Goal: Task Accomplishment & Management: Complete application form

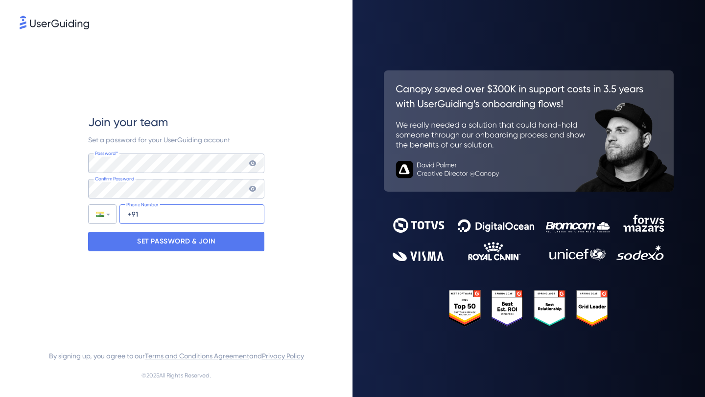
click at [167, 215] on input "+91" at bounding box center [191, 215] width 145 height 20
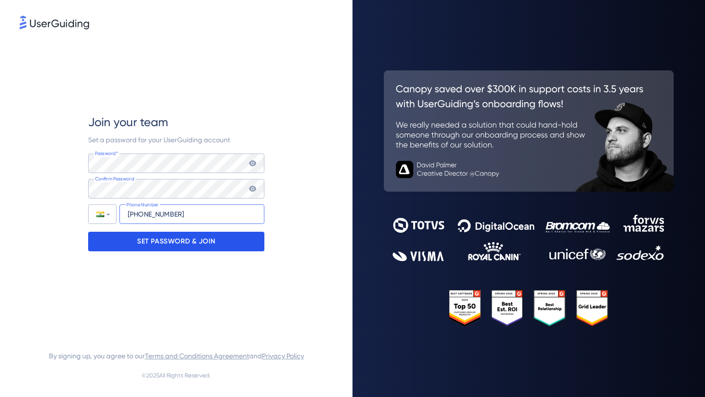
type input "[PHONE_NUMBER]"
click at [167, 243] on p "SET PASSWORD & JOIN" at bounding box center [176, 242] width 78 height 16
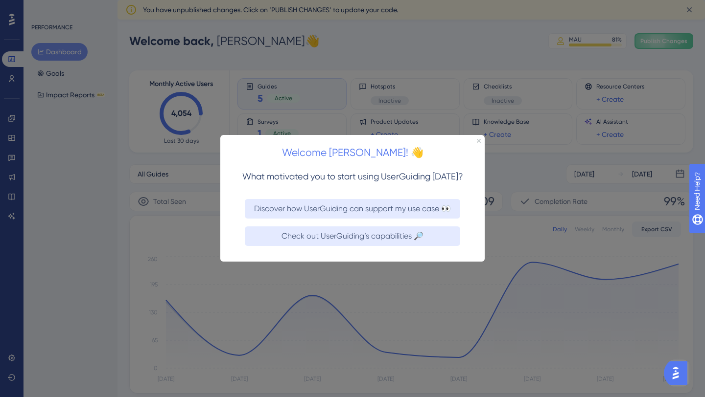
click at [355, 50] on div at bounding box center [352, 198] width 705 height 397
click at [475, 142] on div "Welcome [PERSON_NAME]! 👋" at bounding box center [352, 150] width 264 height 30
click at [477, 140] on icon "Close Preview" at bounding box center [479, 141] width 4 height 4
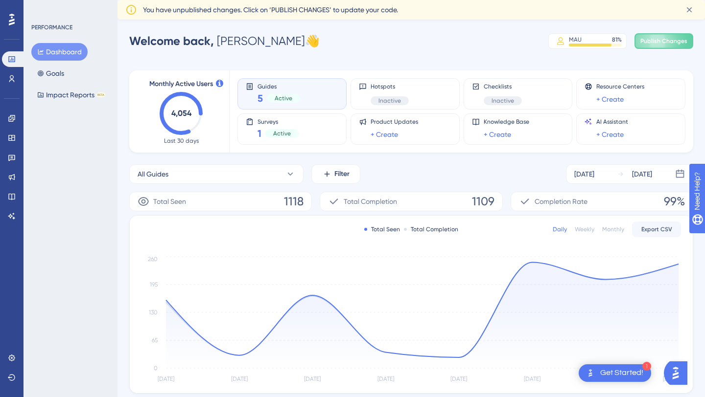
scroll to position [242, 0]
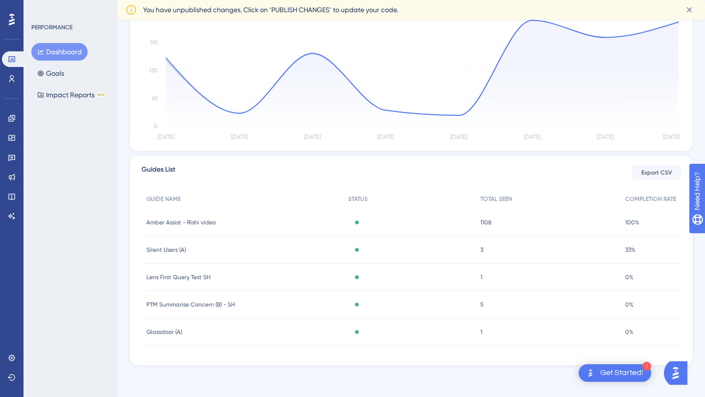
click at [608, 380] on div "1 Get Started!" at bounding box center [615, 374] width 72 height 18
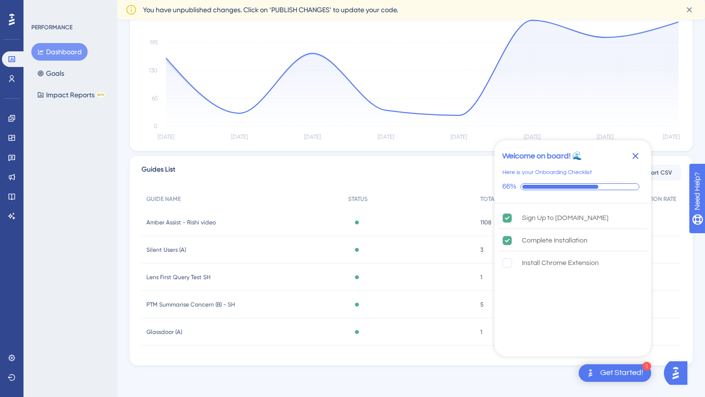
click at [633, 157] on icon "Close Checklist" at bounding box center [635, 156] width 12 height 12
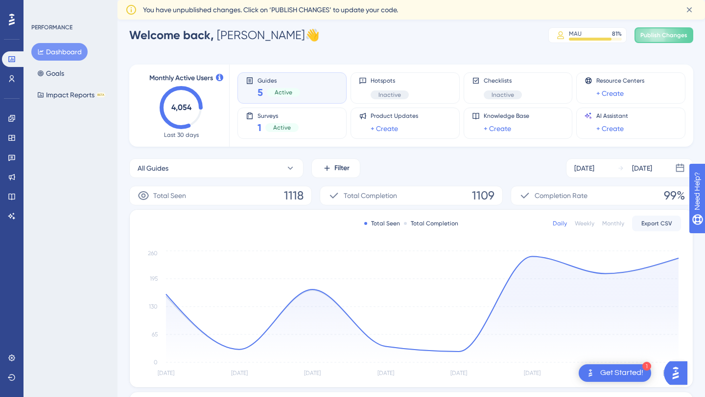
scroll to position [0, 0]
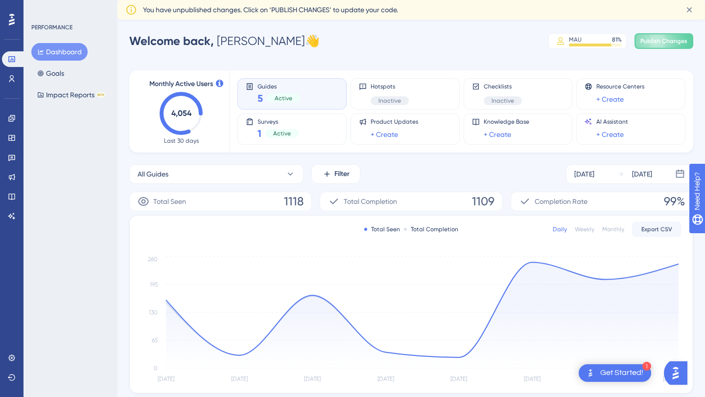
click at [326, 85] on div "Guides 5 Active" at bounding box center [292, 94] width 93 height 23
click at [378, 95] on div "Hotspots Inactive" at bounding box center [390, 94] width 38 height 23
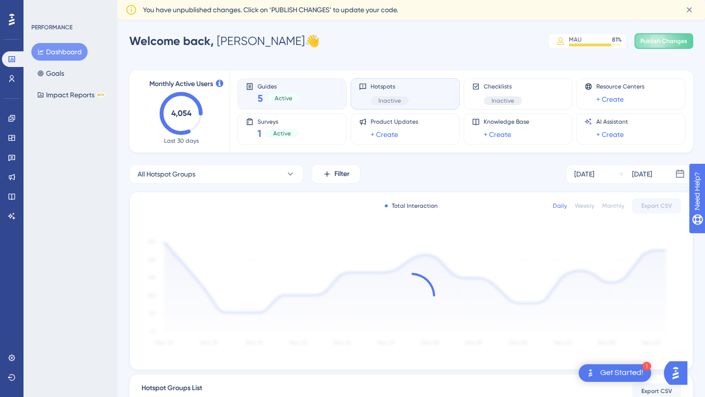
click at [321, 93] on div "Guides 5 Active" at bounding box center [292, 94] width 93 height 23
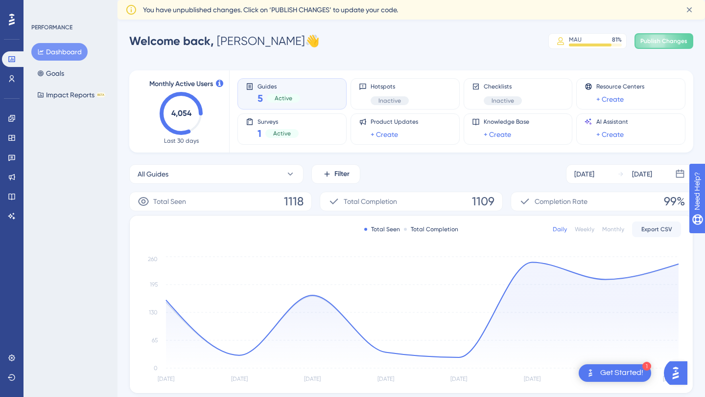
click at [633, 372] on div "Get Started!" at bounding box center [621, 373] width 43 height 11
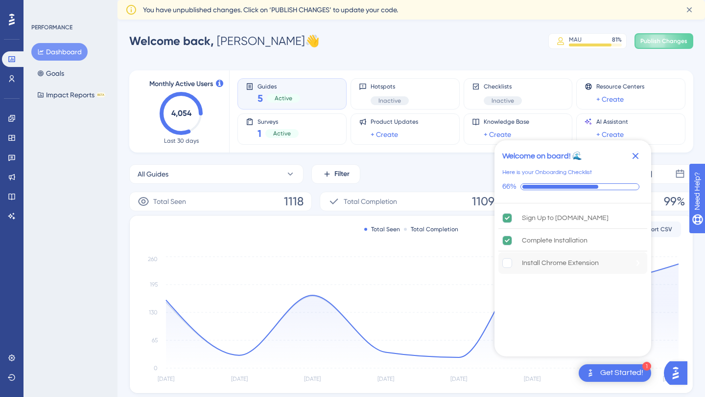
click at [568, 261] on div "Install Chrome Extension" at bounding box center [560, 263] width 77 height 12
